Goal: Navigation & Orientation: Find specific page/section

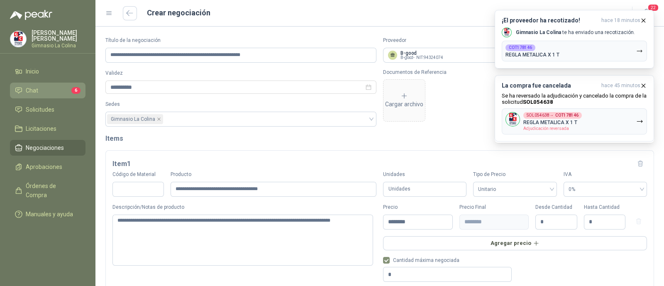
click at [37, 91] on li "Chat 6" at bounding box center [48, 90] width 66 height 9
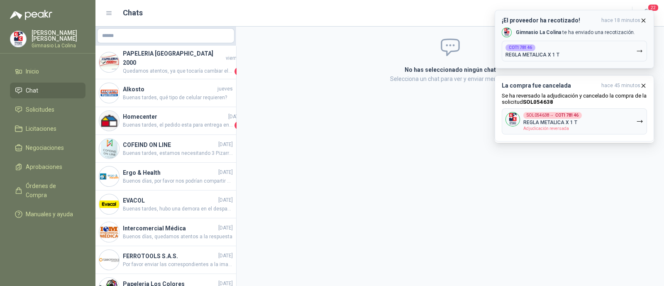
click at [646, 21] on icon "button" at bounding box center [643, 20] width 7 height 7
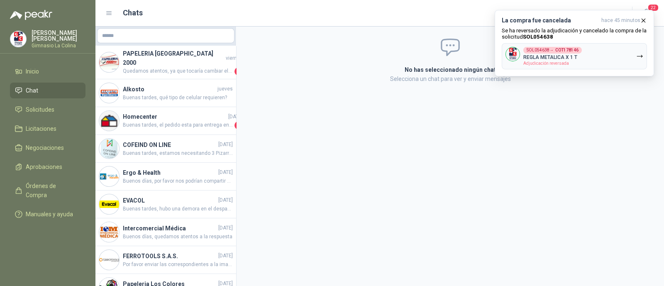
click at [646, 21] on icon "button" at bounding box center [643, 20] width 7 height 7
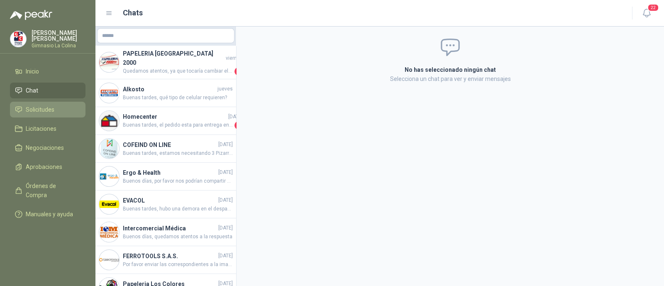
click at [42, 108] on span "Solicitudes" at bounding box center [40, 109] width 29 height 9
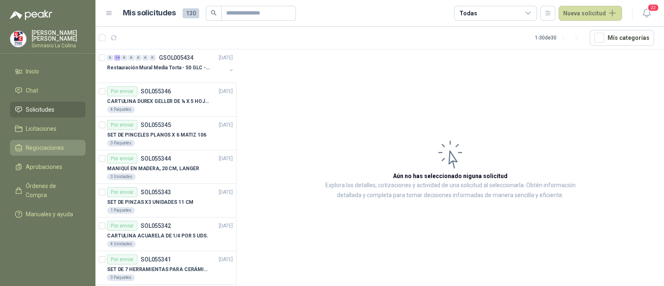
click at [50, 149] on span "Negociaciones" at bounding box center [45, 147] width 38 height 9
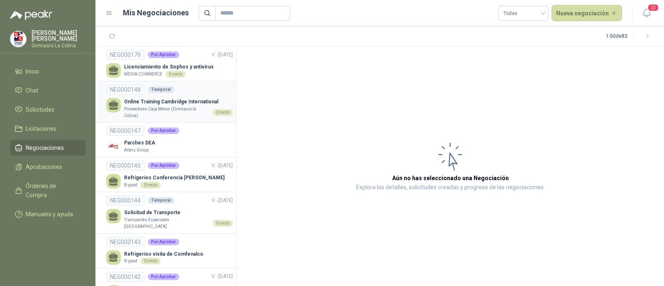
click at [178, 109] on p "Proveedores Caja Menor (Gimnasio la Colina)" at bounding box center [166, 112] width 85 height 13
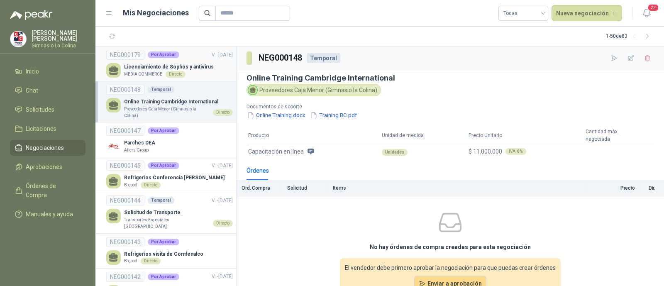
click at [150, 64] on p "Licenciamiento de Sophos y antivirus" at bounding box center [169, 67] width 90 height 8
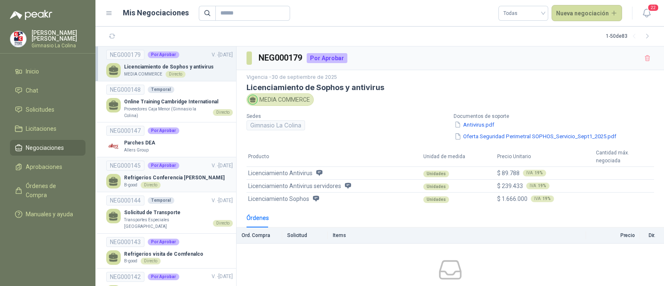
scroll to position [51, 0]
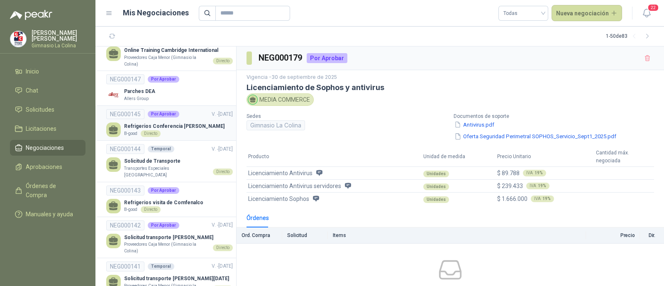
click at [180, 129] on p "Refrigerios Conferencia [PERSON_NAME]" at bounding box center [174, 126] width 100 height 8
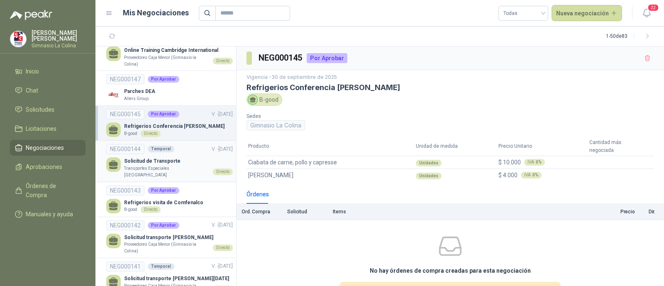
click at [158, 162] on p "Solicitud de Transporte" at bounding box center [178, 161] width 109 height 8
